Goal: Task Accomplishment & Management: Use online tool/utility

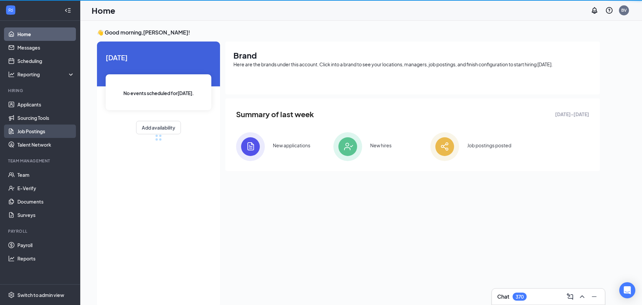
click at [33, 130] on link "Job Postings" at bounding box center [45, 130] width 57 height 13
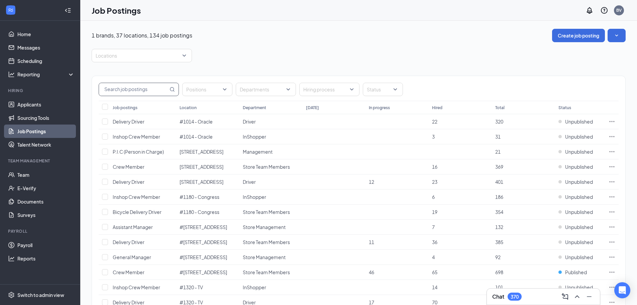
click at [140, 91] on input "text" at bounding box center [133, 89] width 69 height 13
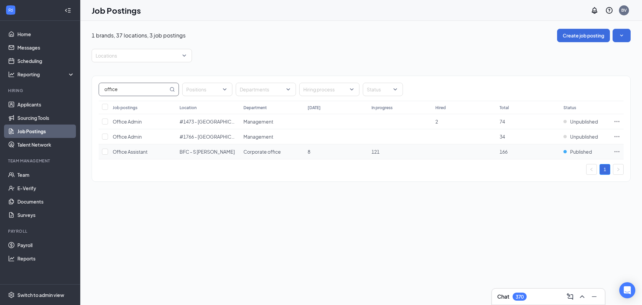
type input "office"
click at [140, 150] on span "Office Assistant" at bounding box center [130, 152] width 35 height 6
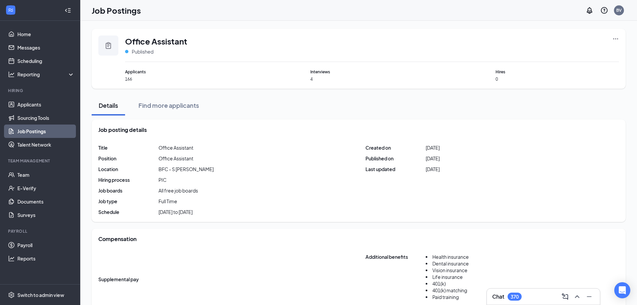
click at [620, 41] on div "Office Assistant Published Applicants 166 Interviews 4 Hires 0" at bounding box center [359, 59] width 534 height 60
click at [616, 37] on icon "Ellipses" at bounding box center [616, 38] width 7 height 7
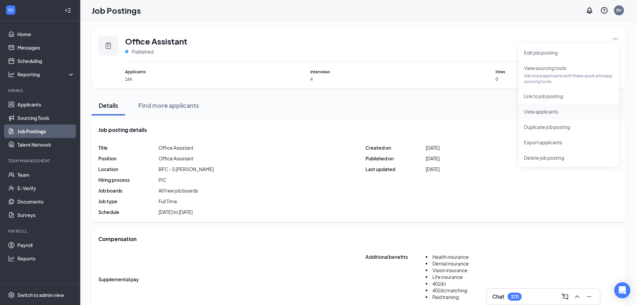
click at [535, 113] on span "View applicants" at bounding box center [541, 111] width 34 height 6
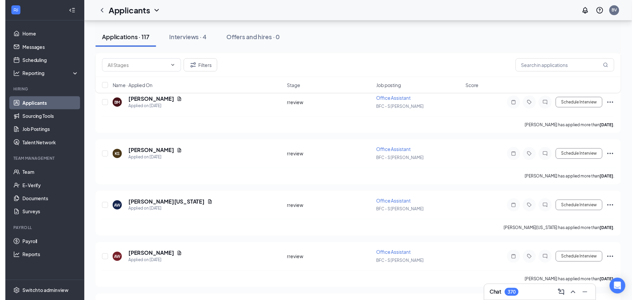
scroll to position [1171, 0]
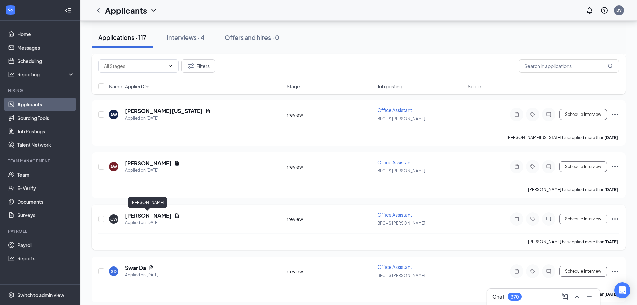
click at [150, 214] on h5 "[PERSON_NAME]" at bounding box center [148, 215] width 47 height 7
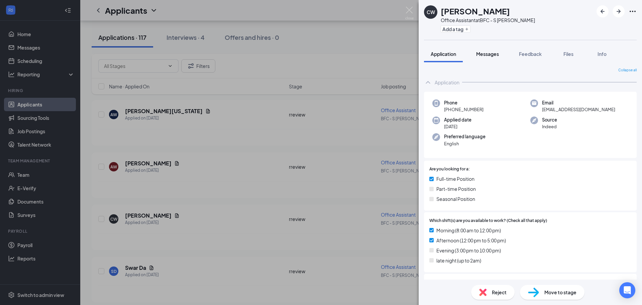
click at [487, 54] on span "Messages" at bounding box center [487, 54] width 23 height 6
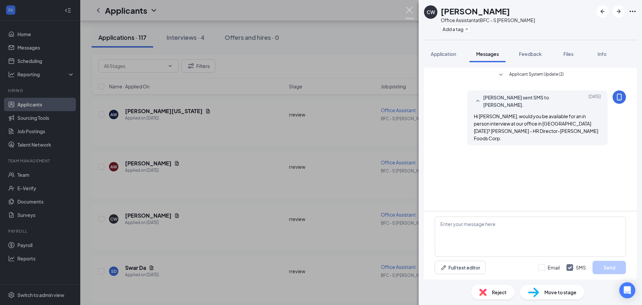
click at [409, 12] on img at bounding box center [409, 13] width 8 height 13
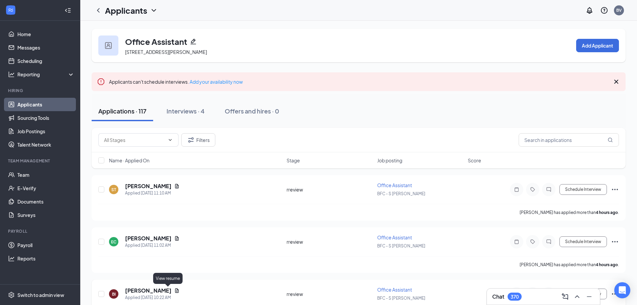
click at [175, 292] on icon "Document" at bounding box center [177, 290] width 4 height 4
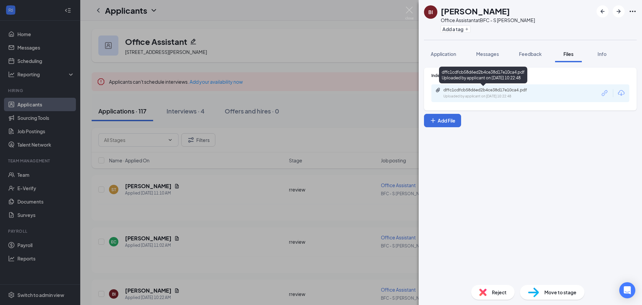
click at [443, 91] on div "dffc1cdfcb58d6ed2b4ce38d17e10ca4.pdf" at bounding box center [490, 89] width 108 height 5
click at [406, 11] on img at bounding box center [409, 13] width 8 height 13
click at [407, 12] on img at bounding box center [409, 13] width 8 height 13
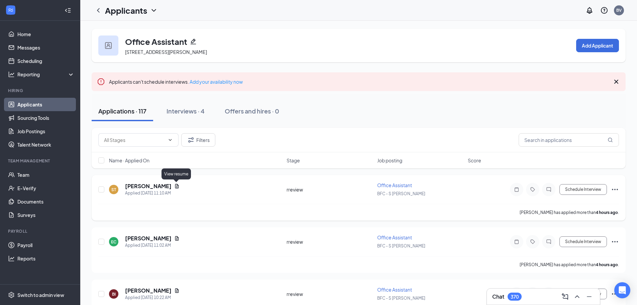
click at [175, 184] on icon "Document" at bounding box center [176, 185] width 5 height 5
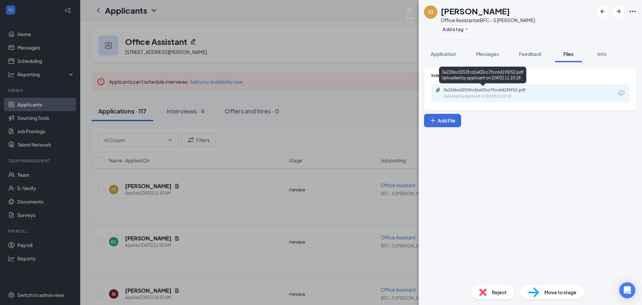
click at [451, 90] on div "3e226bc0253fcd1e03cc7fcc6d195f52.pdf" at bounding box center [491, 89] width 94 height 5
click at [412, 11] on img at bounding box center [409, 13] width 8 height 13
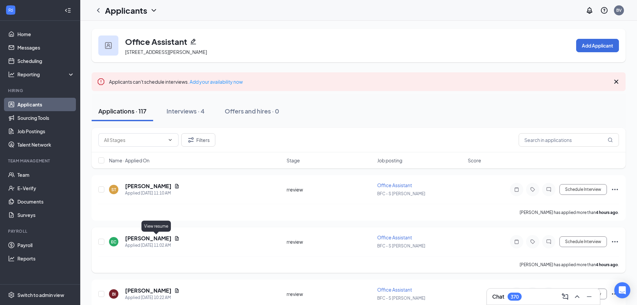
click at [174, 239] on icon "Document" at bounding box center [176, 238] width 5 height 5
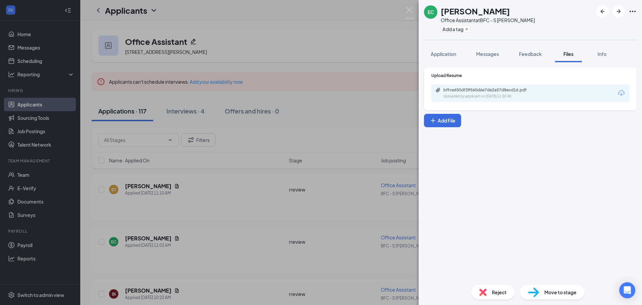
click at [434, 91] on div "bffce650df39560d6e7de2a57d8ecd16.pdf Uploaded by applicant on [DATE] 11:02:40" at bounding box center [531, 93] width 198 height 18
click at [436, 91] on icon "Paperclip" at bounding box center [438, 90] width 4 height 4
click at [410, 8] on img at bounding box center [409, 13] width 8 height 13
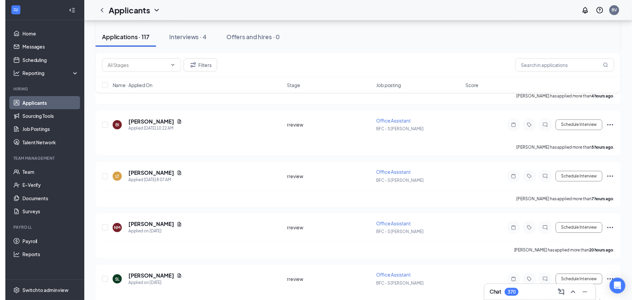
scroll to position [167, 0]
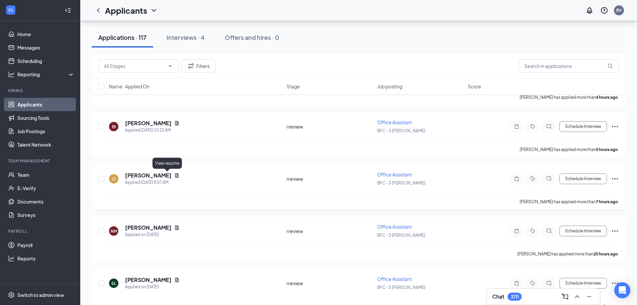
click at [175, 176] on icon "Document" at bounding box center [177, 175] width 4 height 4
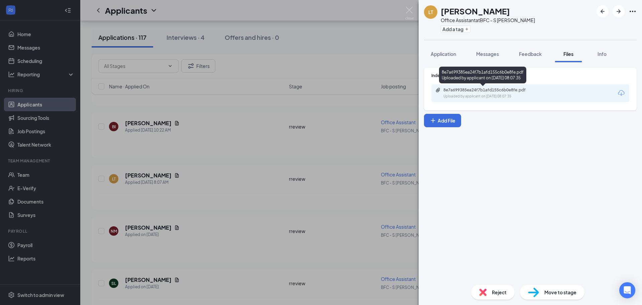
click at [457, 86] on div "8e7a699385ea24f7b1afd155c6b0e8fe.pdf Uploaded by applicant on [DATE] 08:07:35" at bounding box center [531, 93] width 198 height 18
click at [454, 91] on div "8e7a699385ea24f7b1afd155c6b0e8fe.pdf" at bounding box center [491, 89] width 94 height 5
click at [409, 12] on img at bounding box center [409, 13] width 8 height 13
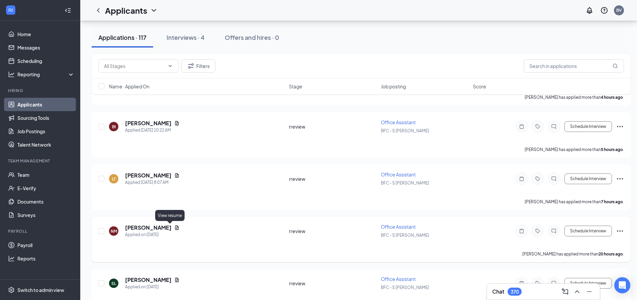
click at [174, 227] on icon "Document" at bounding box center [176, 227] width 5 height 5
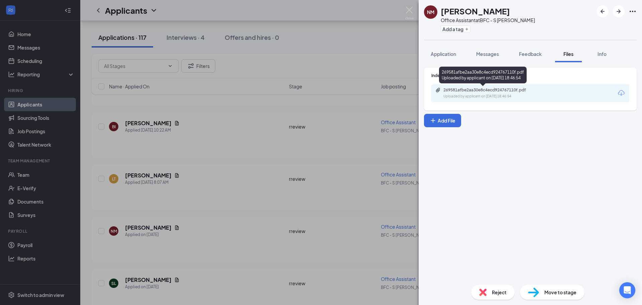
click at [475, 93] on div "269581afbe2aa30e8c4ecd924767110f.pdf Uploaded by applicant on [DATE] 18:46:54" at bounding box center [490, 93] width 108 height 12
click at [410, 11] on img at bounding box center [409, 13] width 8 height 13
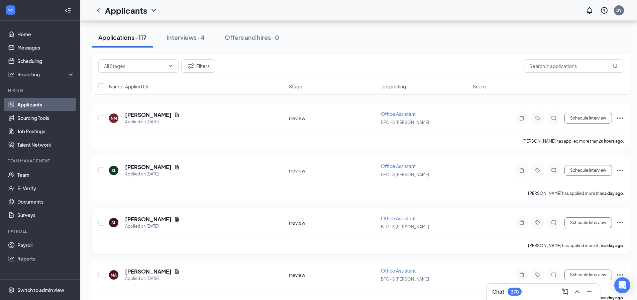
scroll to position [301, 0]
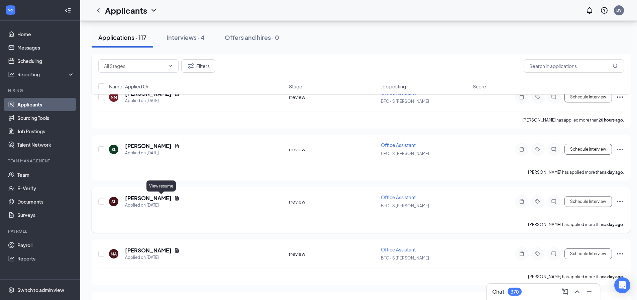
click at [174, 197] on icon "Document" at bounding box center [176, 197] width 5 height 5
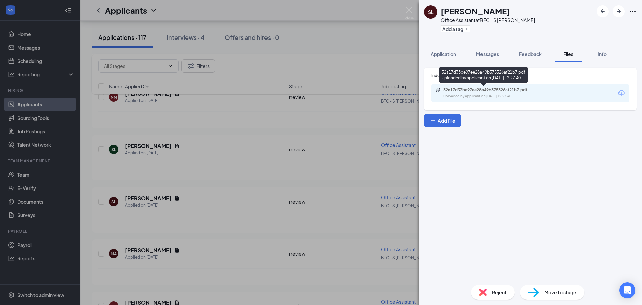
click at [452, 89] on div "32a17d33be97ee28a49b375326af21b7.pdf" at bounding box center [491, 89] width 94 height 5
click at [413, 13] on img at bounding box center [409, 13] width 8 height 13
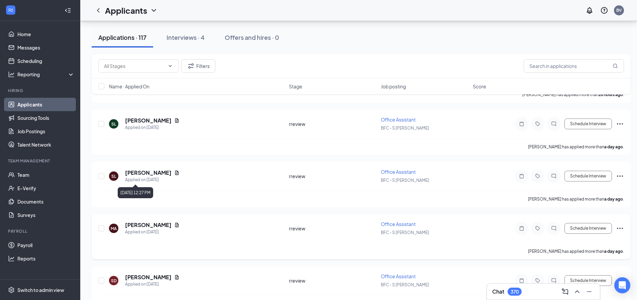
scroll to position [368, 0]
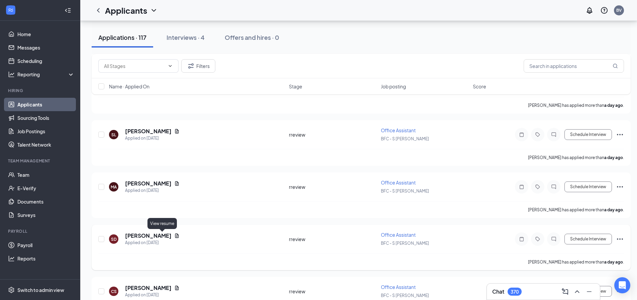
click at [175, 237] on icon "Document" at bounding box center [177, 235] width 4 height 4
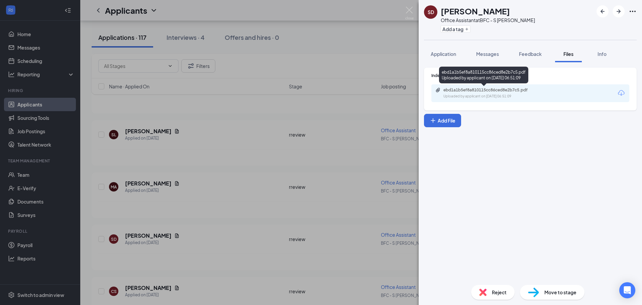
click at [464, 92] on div "ebd1a1b5ef8a810115cc86ced8e2b7c5.pdf" at bounding box center [491, 89] width 94 height 5
click at [407, 11] on img at bounding box center [409, 13] width 8 height 13
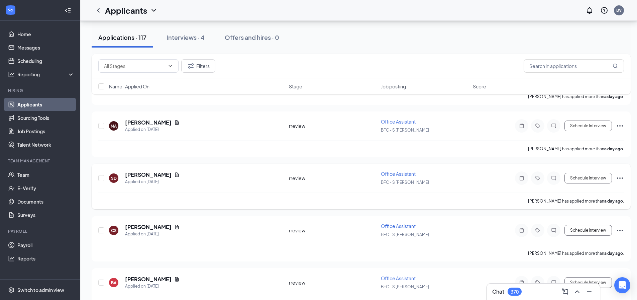
scroll to position [435, 0]
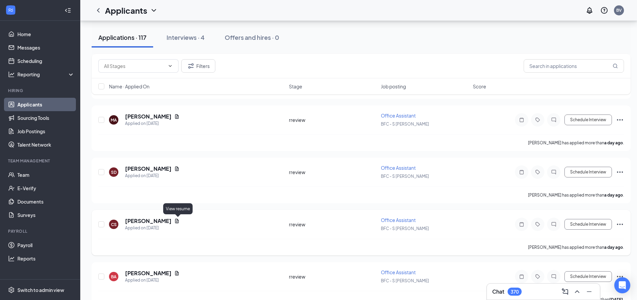
click at [176, 221] on icon "Document" at bounding box center [177, 220] width 4 height 4
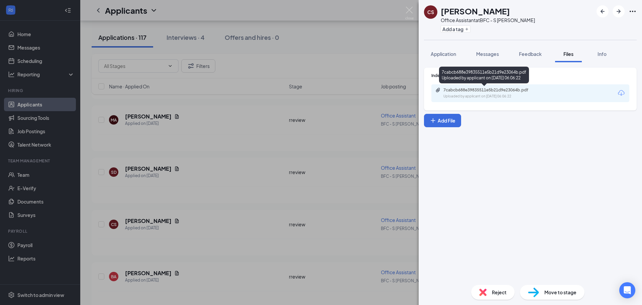
click at [466, 92] on div "7cabcb688e39835511e5b21d9e23064b.pdf" at bounding box center [491, 89] width 94 height 5
click at [409, 12] on img at bounding box center [409, 13] width 8 height 13
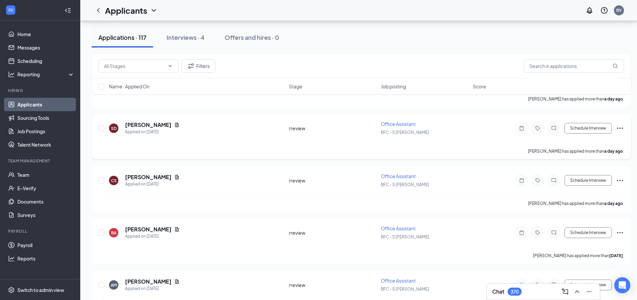
scroll to position [535, 0]
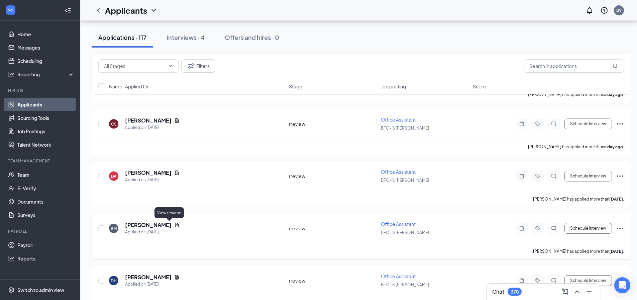
click at [175, 224] on icon "Document" at bounding box center [177, 224] width 4 height 4
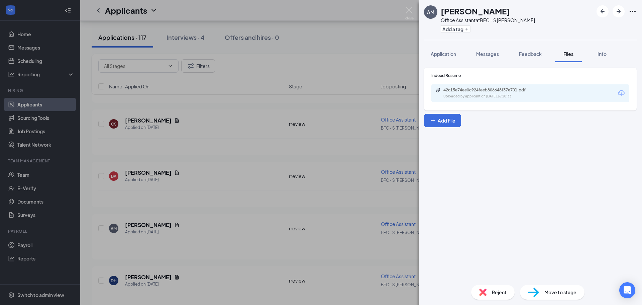
click at [461, 91] on div "42c15e74ee0c924feeb806648f37e701.pdf" at bounding box center [491, 89] width 94 height 5
click at [406, 9] on img at bounding box center [409, 13] width 8 height 13
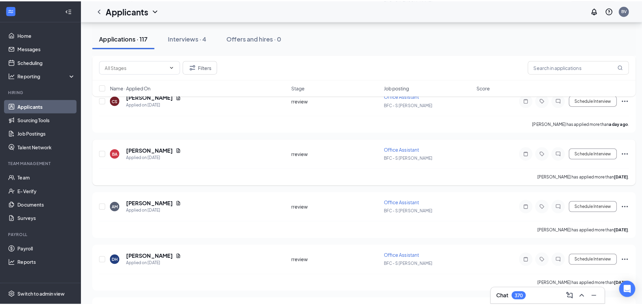
scroll to position [636, 0]
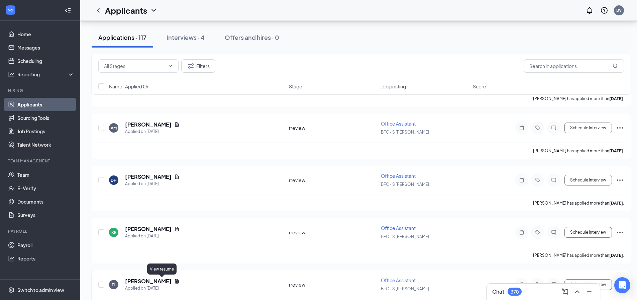
click at [175, 282] on icon "Document" at bounding box center [177, 281] width 4 height 4
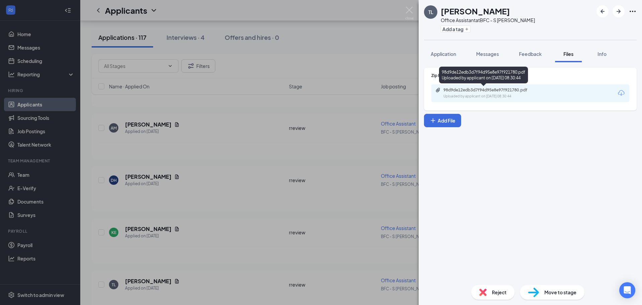
click at [458, 91] on div "98d9de12edb3d7f94d95e8e97f921780.pdf" at bounding box center [491, 89] width 94 height 5
